Goal: Use online tool/utility: Utilize a website feature to perform a specific function

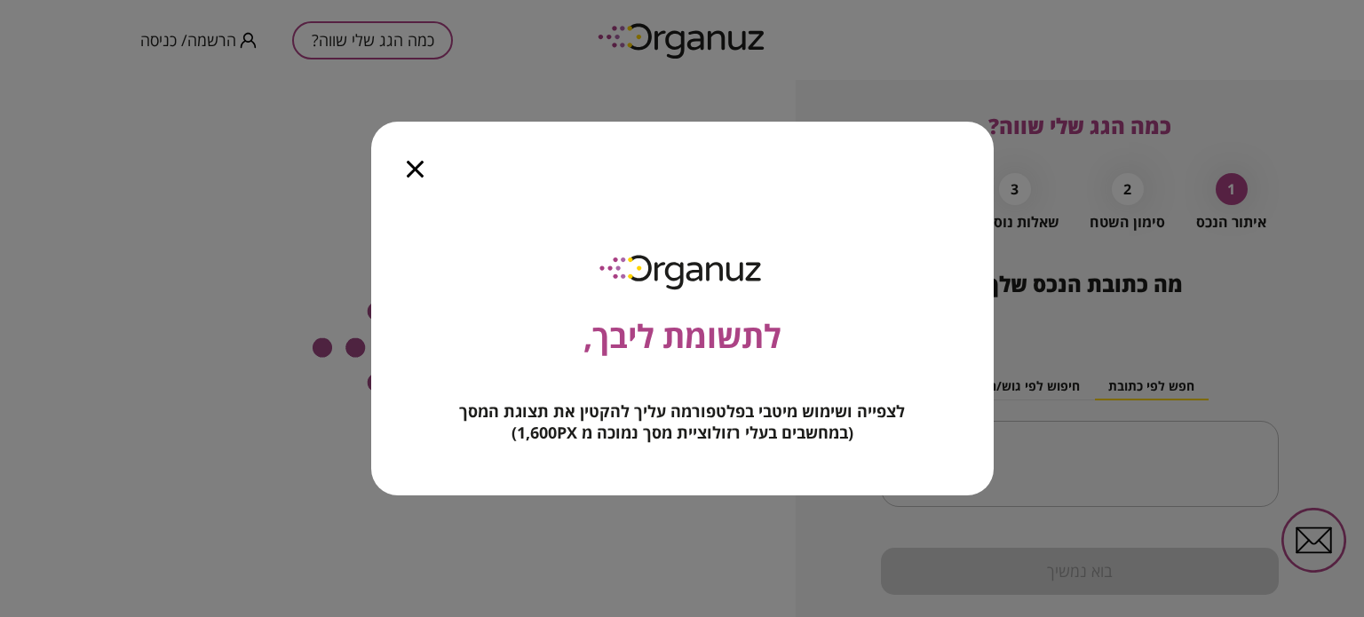
click at [399, 164] on div at bounding box center [415, 159] width 88 height 75
click at [408, 166] on icon "button" at bounding box center [415, 169] width 17 height 17
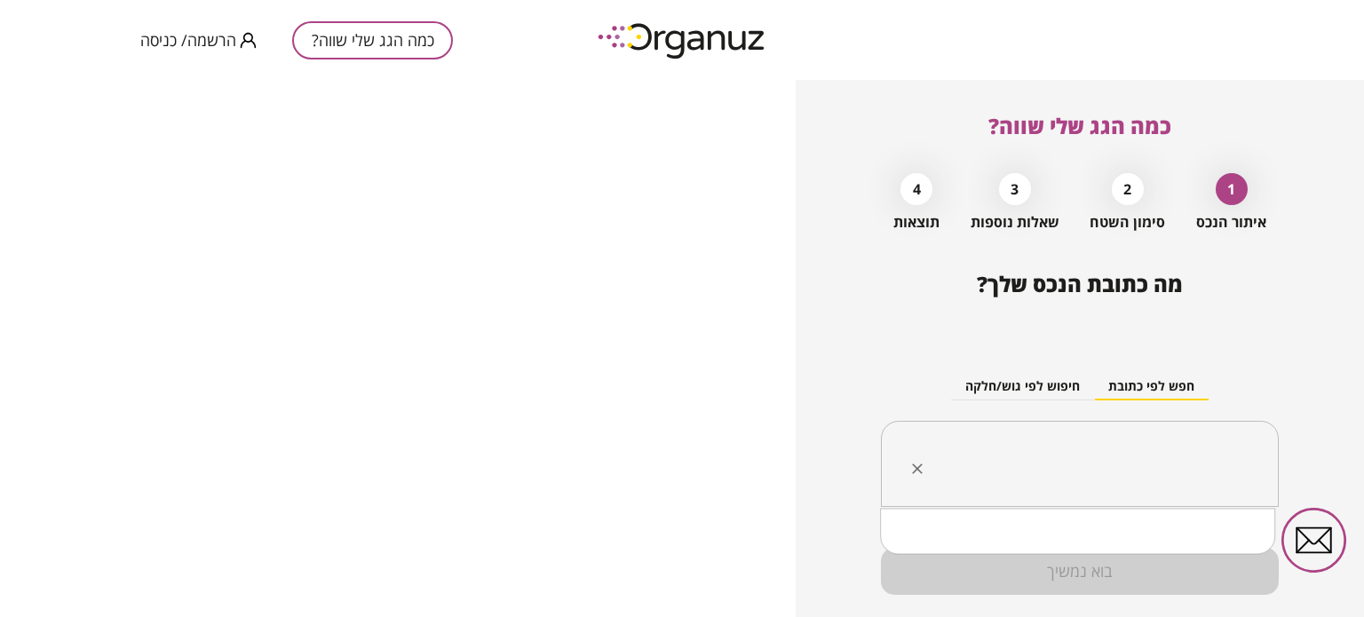
click at [1087, 475] on input "text" at bounding box center [1086, 464] width 342 height 44
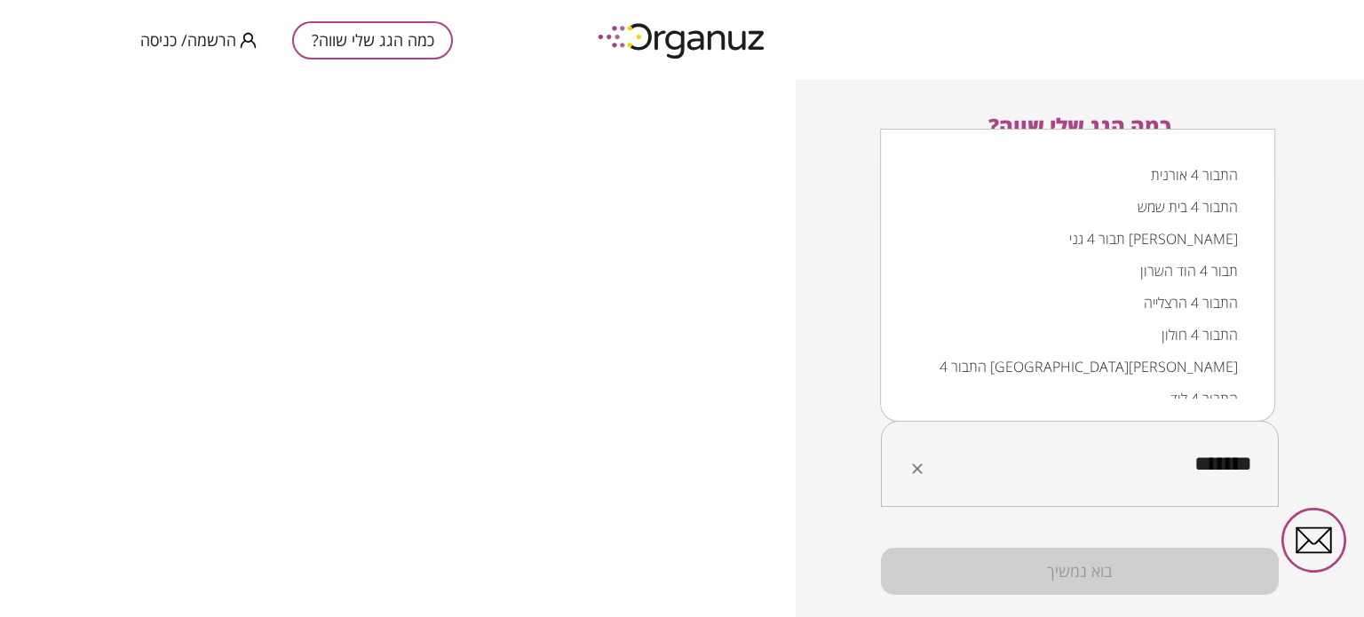
click at [1192, 372] on li "התבור 4 [GEOGRAPHIC_DATA][PERSON_NAME]" at bounding box center [1077, 367] width 349 height 32
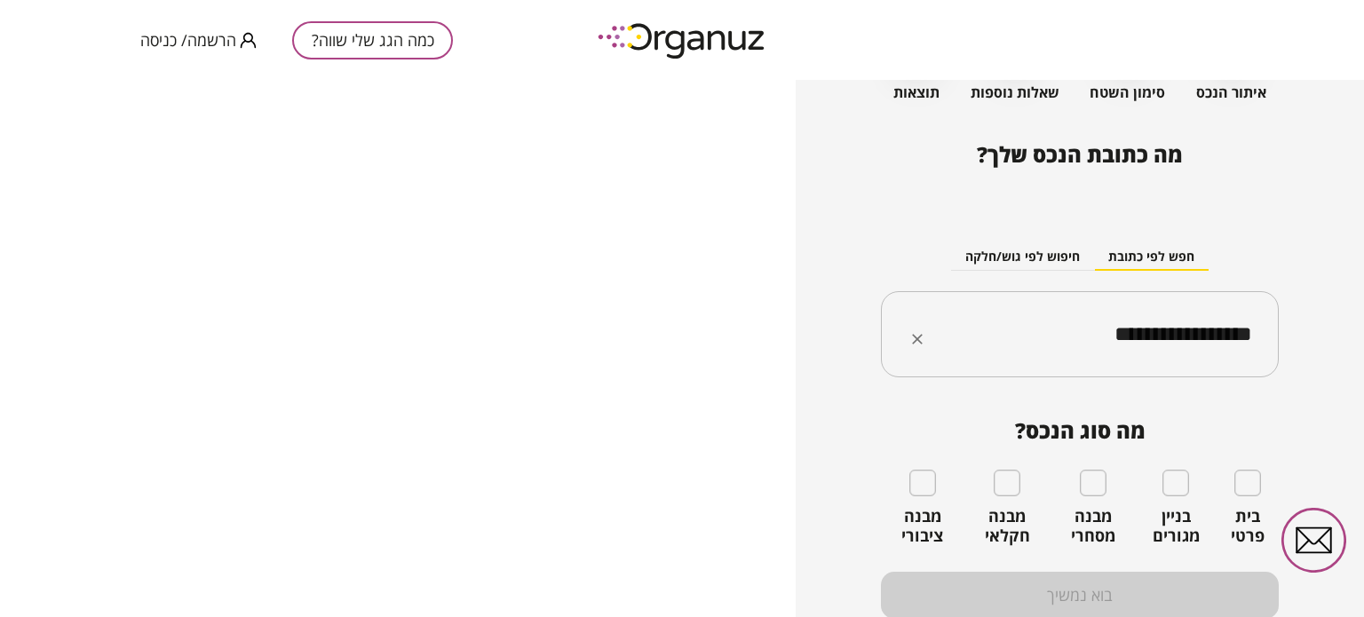
scroll to position [192, 0]
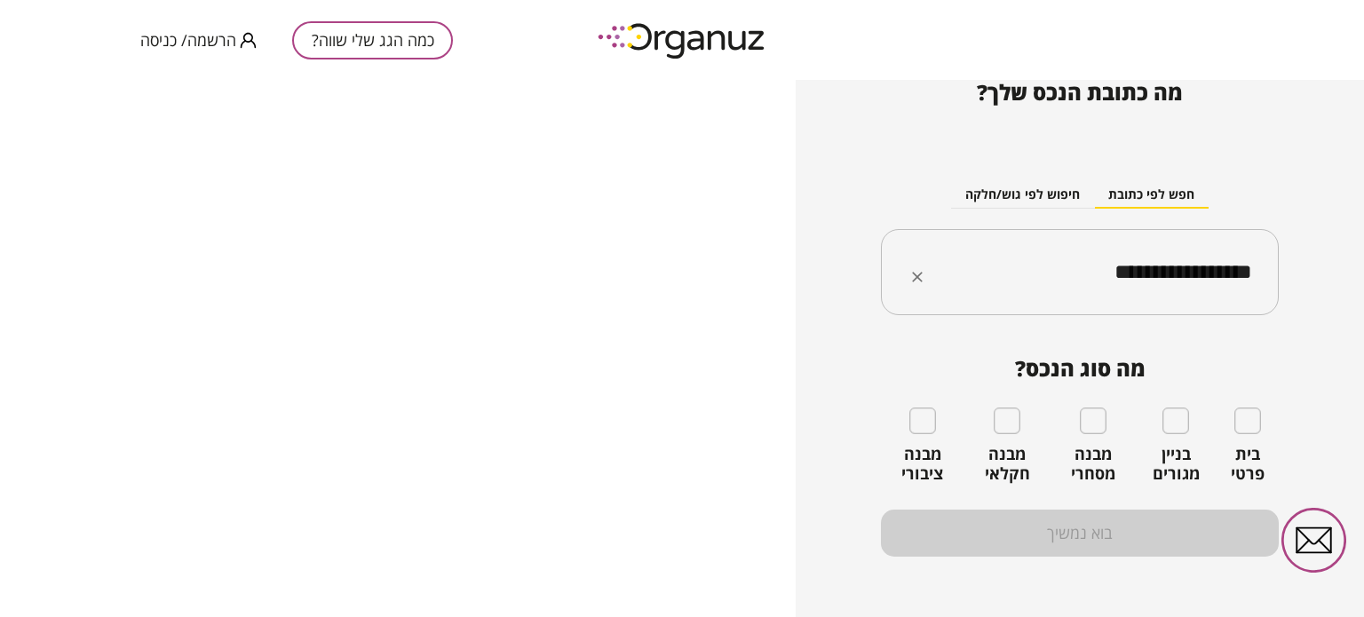
type input "**********"
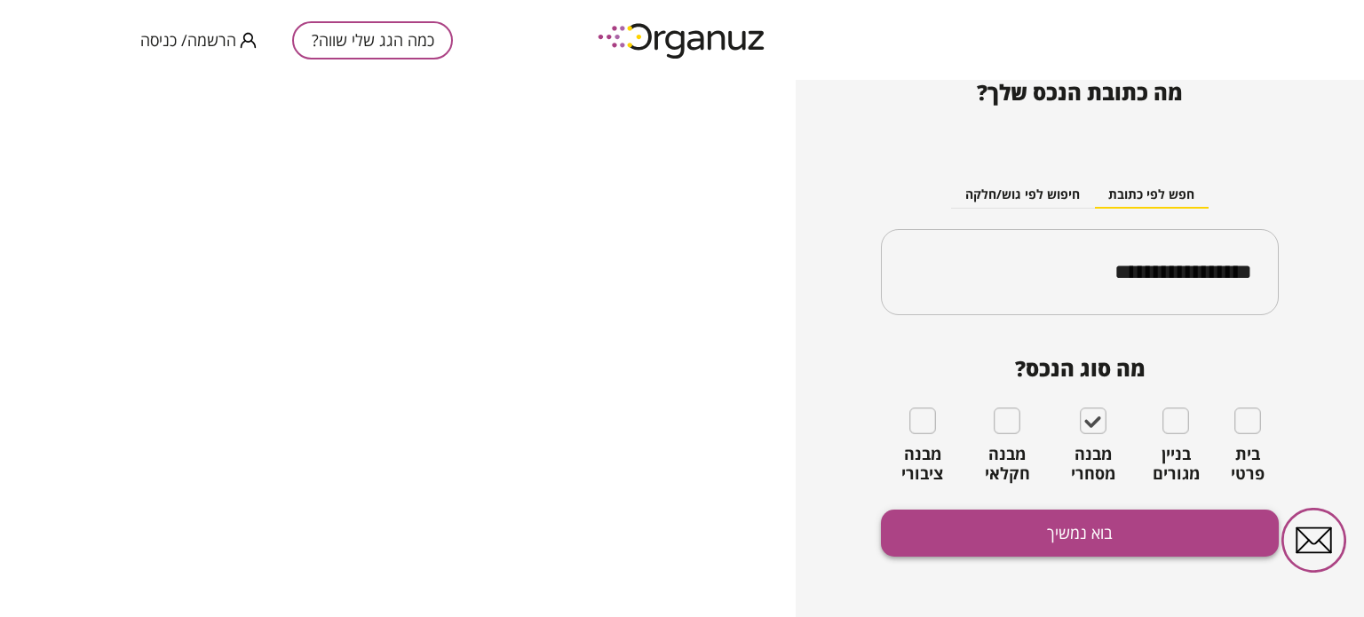
click at [1098, 534] on button "בוא נמשיך" at bounding box center [1080, 533] width 398 height 47
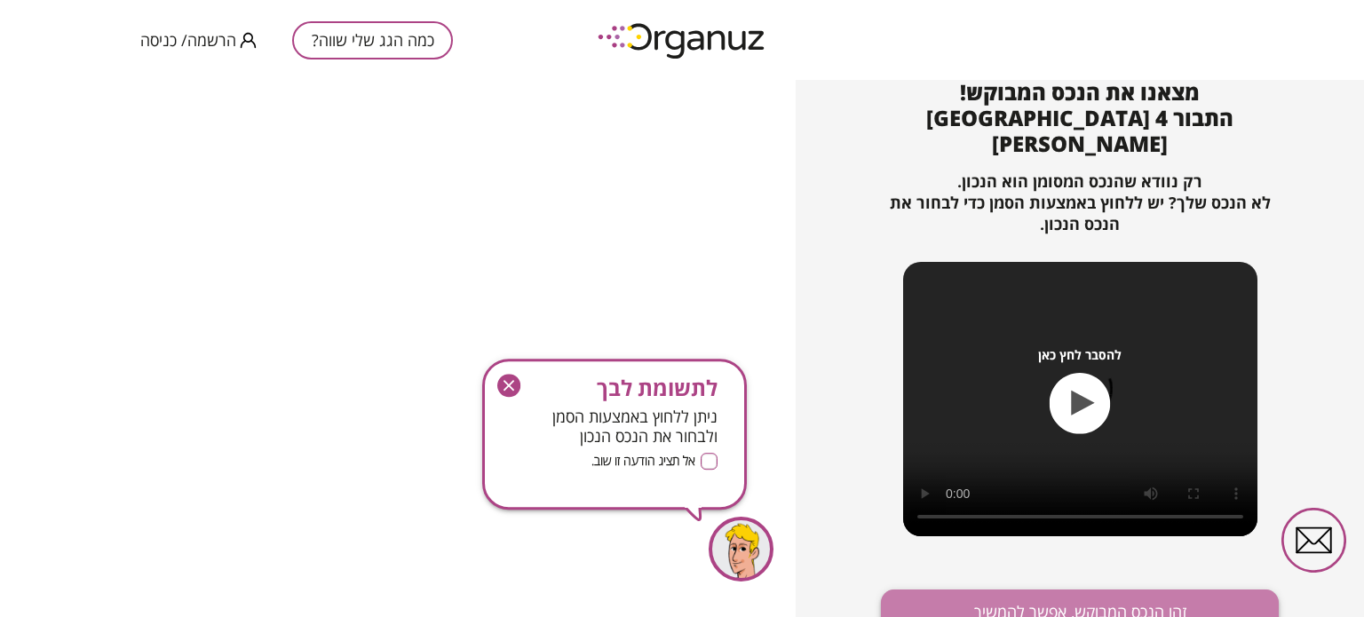
click at [1085, 596] on button "זהו הנכס המבוקש, אפשר להמשיך" at bounding box center [1080, 613] width 398 height 47
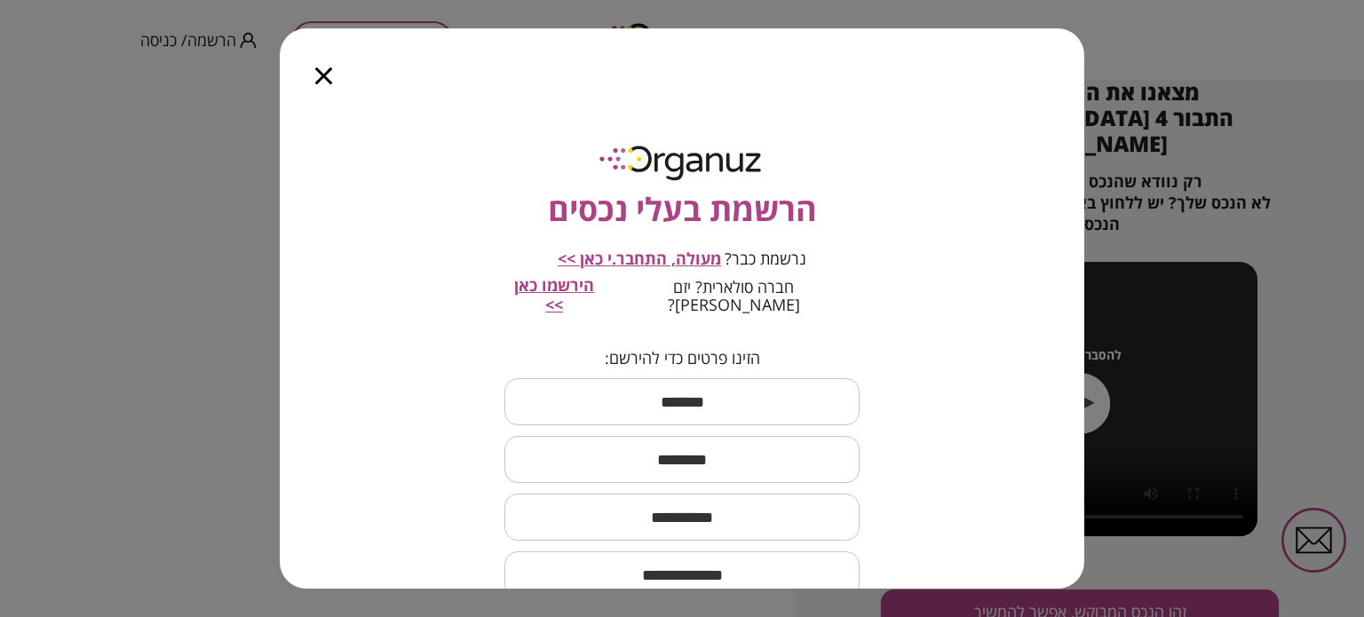
click at [329, 71] on icon "button" at bounding box center [323, 75] width 17 height 17
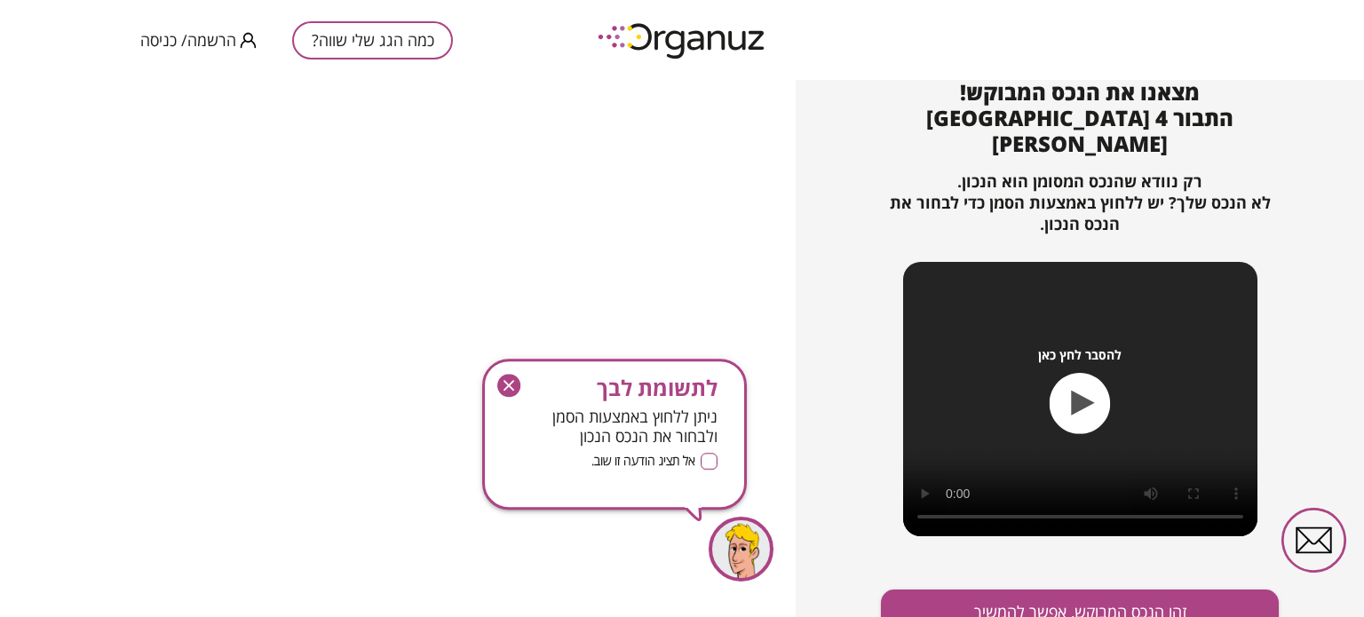
click at [330, 34] on button "כמה הגג שלי שווה?" at bounding box center [372, 40] width 161 height 38
